Goal: Transaction & Acquisition: Purchase product/service

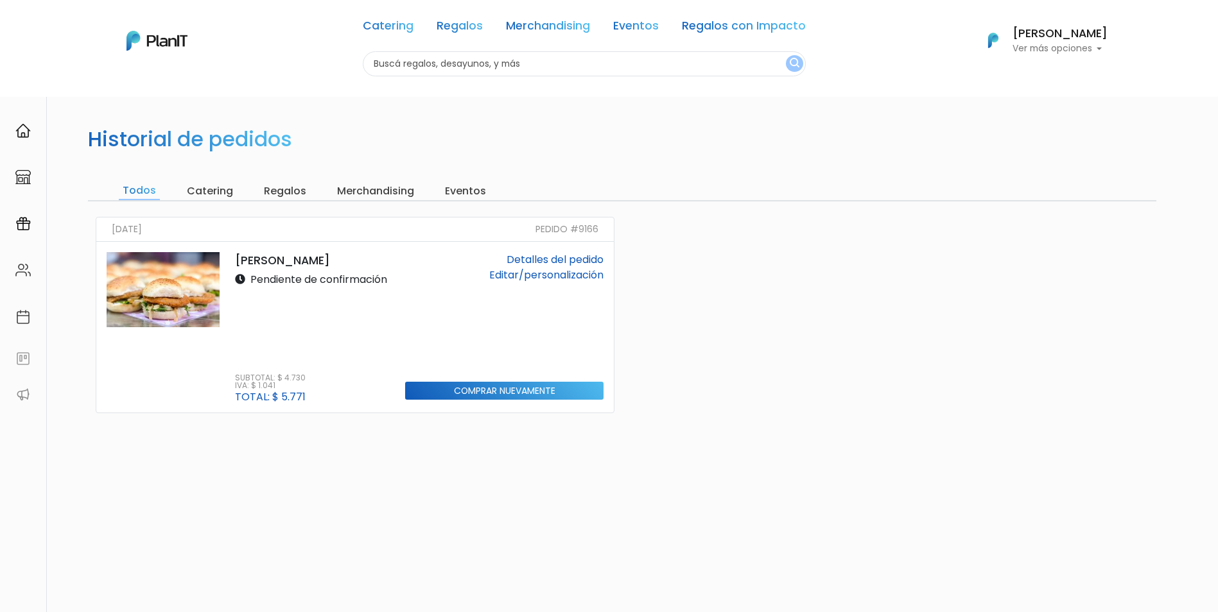
drag, startPoint x: 0, startPoint y: 0, endPoint x: 535, endPoint y: 273, distance: 600.9
click at [535, 273] on link "Editar/personalización" at bounding box center [546, 275] width 114 height 15
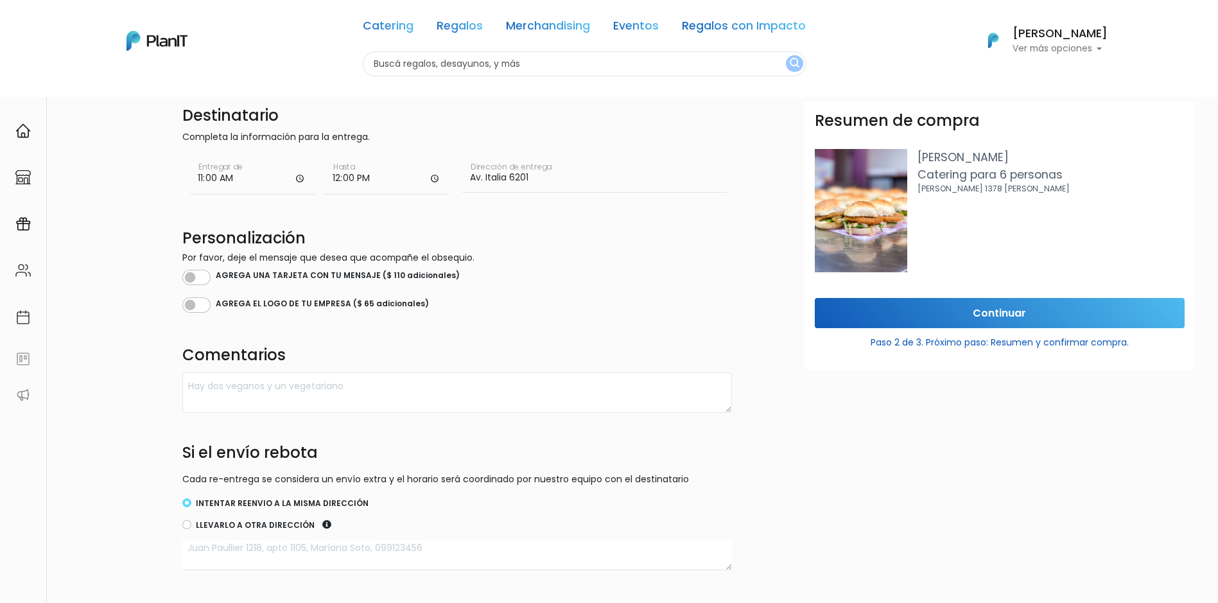
click at [300, 180] on input "11:00" at bounding box center [252, 176] width 125 height 39
type input "11:30"
click at [428, 182] on input "12:00" at bounding box center [387, 176] width 125 height 39
type input "12:15"
click at [447, 216] on div "Destinatario Completa la información para la entrega. 11:30 Entregar de 12:15 H…" at bounding box center [457, 337] width 565 height 472
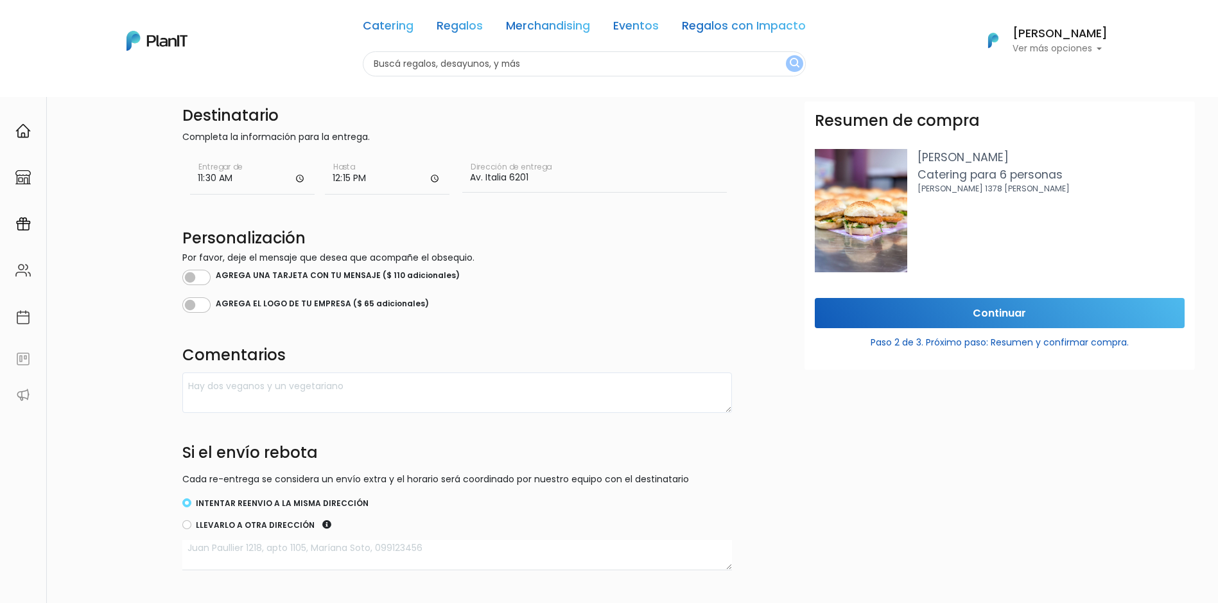
click at [540, 183] on input "Av. Italia 6201" at bounding box center [594, 175] width 264 height 36
type input "Av. Italia 6201 [GEOGRAPHIC_DATA]"
click at [301, 182] on input "11:30" at bounding box center [252, 176] width 125 height 39
type input "11:00"
click at [427, 182] on input "12:15" at bounding box center [387, 176] width 125 height 39
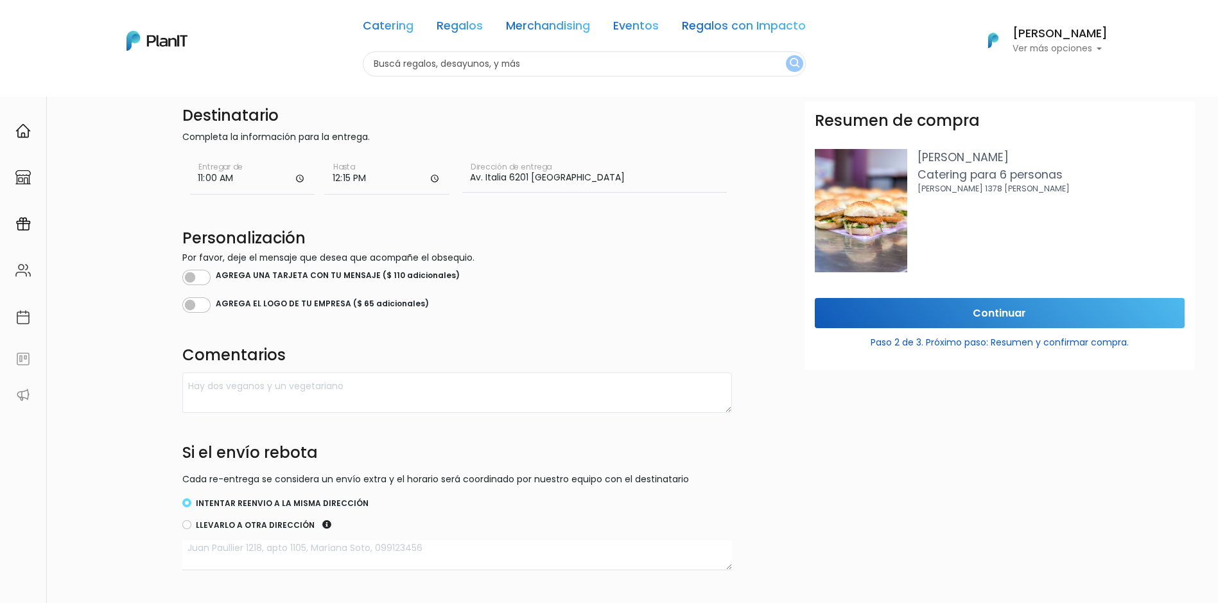
click at [432, 182] on input "12:15" at bounding box center [387, 176] width 125 height 39
type input "12:00"
click at [429, 218] on div "Destinatario Completa la información para la entrega. 11:00 Entregar de 12:00 H…" at bounding box center [457, 337] width 565 height 472
click at [880, 313] on input "Continuar" at bounding box center [1000, 313] width 370 height 30
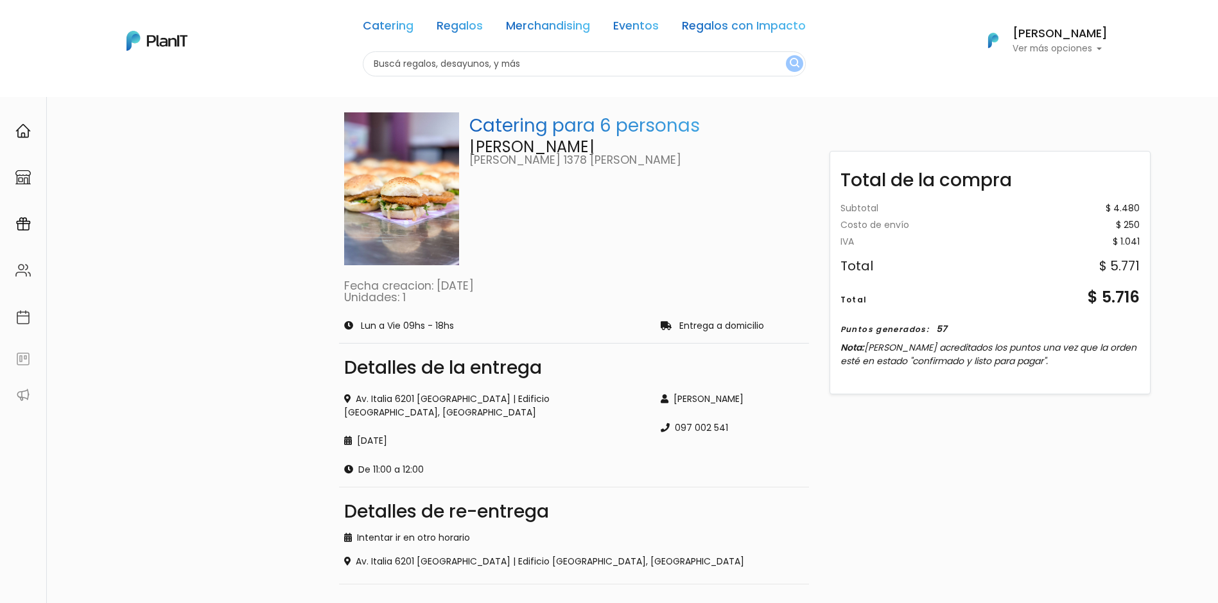
scroll to position [38, 0]
